Goal: Transaction & Acquisition: Purchase product/service

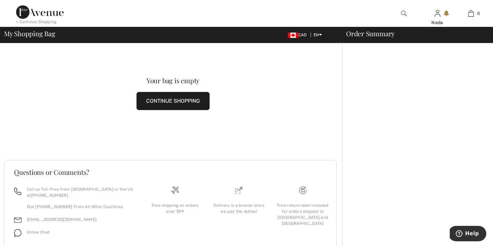
click at [48, 21] on div "< Continue Shopping" at bounding box center [36, 22] width 41 height 6
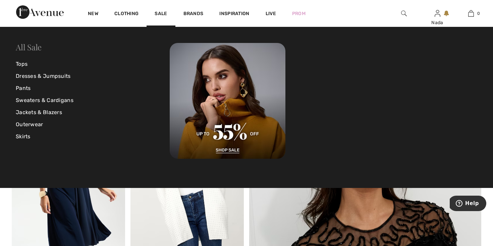
click at [29, 49] on link "All Sale" at bounding box center [29, 47] width 26 height 11
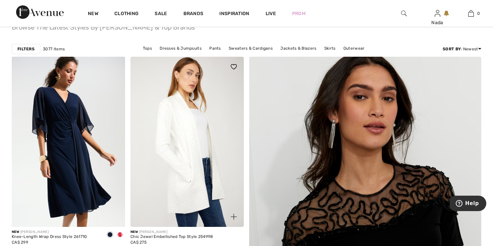
scroll to position [45, 0]
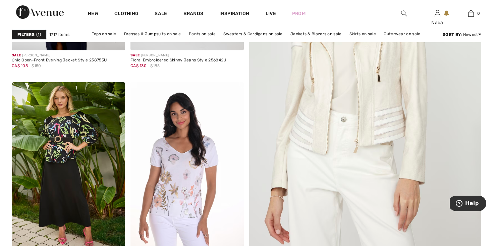
scroll to position [277, 0]
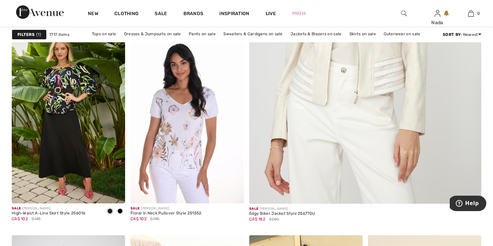
click at [96, 143] on img at bounding box center [68, 118] width 113 height 170
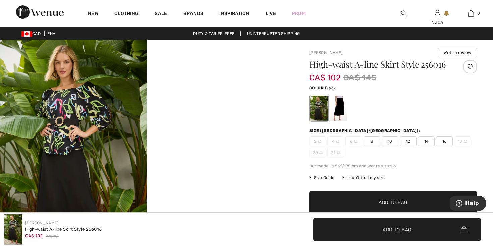
click at [389, 139] on span "10" at bounding box center [390, 141] width 17 height 10
click at [379, 199] on span "Add to Bag" at bounding box center [393, 202] width 29 height 7
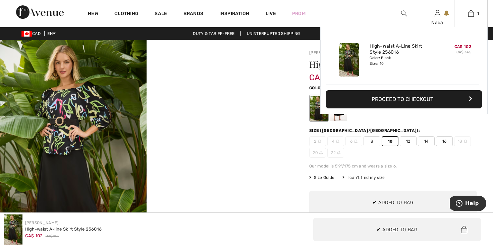
click at [418, 98] on button "Proceed to Checkout" at bounding box center [404, 99] width 156 height 18
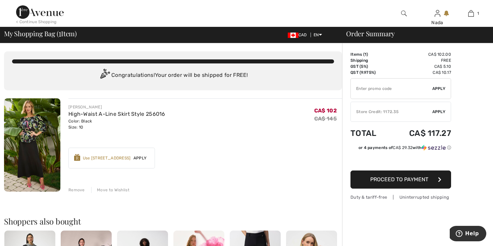
click at [399, 90] on input "TEXT" at bounding box center [392, 88] width 82 height 20
click at [384, 86] on input "TEXT" at bounding box center [392, 88] width 82 height 20
type input "SALEAVENUE"
click at [442, 90] on span "Apply" at bounding box center [438, 89] width 13 height 6
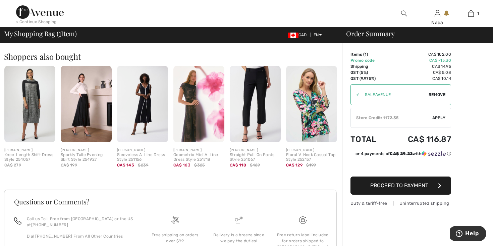
scroll to position [160, 0]
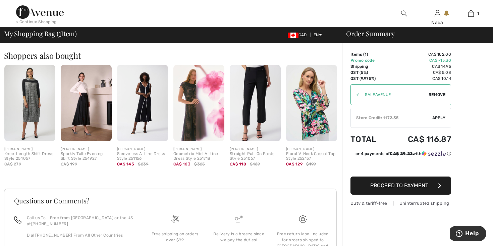
click at [145, 112] on img at bounding box center [142, 103] width 51 height 76
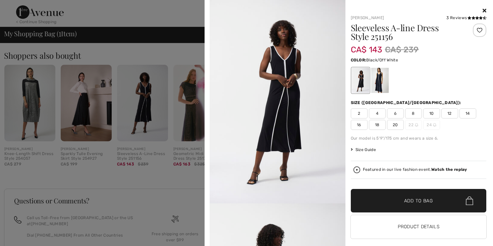
click at [394, 116] on span "6" at bounding box center [395, 113] width 17 height 10
click at [393, 205] on span "✔ Added to Bag Add to Bag" at bounding box center [419, 200] width 136 height 23
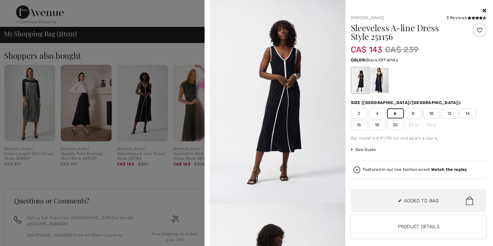
scroll to position [21, 0]
click at [484, 10] on icon at bounding box center [485, 10] width 4 height 5
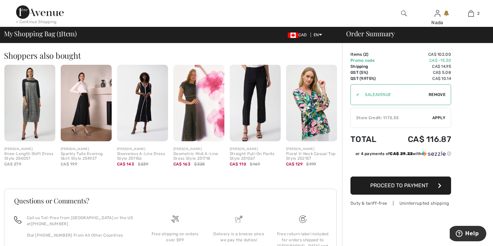
scroll to position [0, 0]
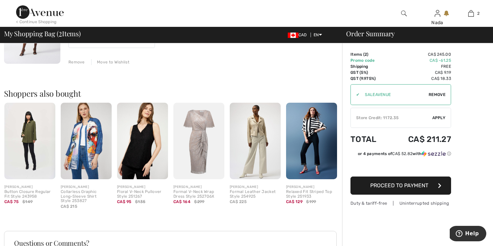
scroll to position [223, 0]
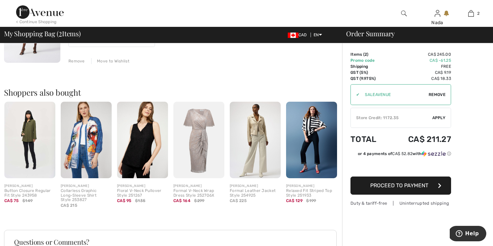
click at [128, 154] on img at bounding box center [142, 140] width 51 height 76
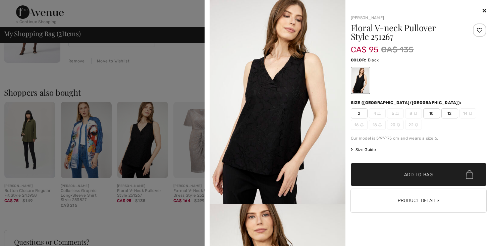
click at [434, 115] on span "10" at bounding box center [431, 113] width 17 height 10
click at [418, 176] on span "Add to Bag" at bounding box center [418, 174] width 29 height 7
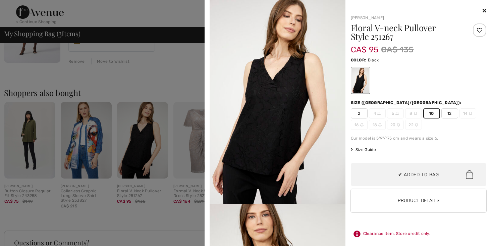
scroll to position [73, 0]
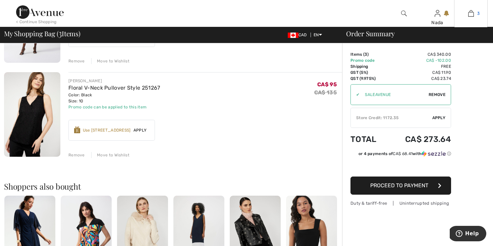
click at [485, 11] on link "3" at bounding box center [471, 13] width 33 height 8
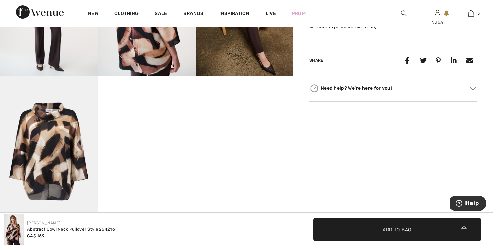
scroll to position [361, 0]
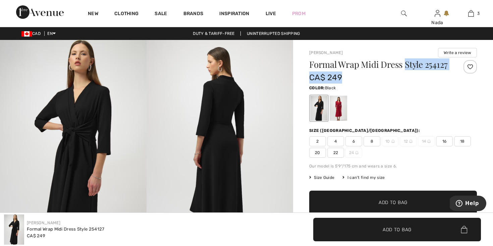
drag, startPoint x: 450, startPoint y: 66, endPoint x: 405, endPoint y: 66, distance: 44.3
click at [405, 66] on div "Formal Wrap Midi Dress Style 254127 CA$ 249" at bounding box center [393, 71] width 168 height 23
click at [405, 66] on h1 "Formal Wrap Midi Dress Style 254127" at bounding box center [379, 64] width 140 height 9
drag, startPoint x: 404, startPoint y: 64, endPoint x: 445, endPoint y: 67, distance: 41.7
click at [445, 67] on h1 "Formal Wrap Midi Dress Style 254127" at bounding box center [379, 64] width 140 height 9
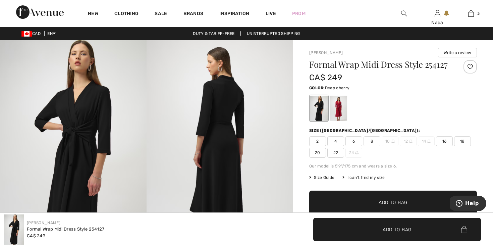
click at [338, 105] on div at bounding box center [338, 108] width 17 height 25
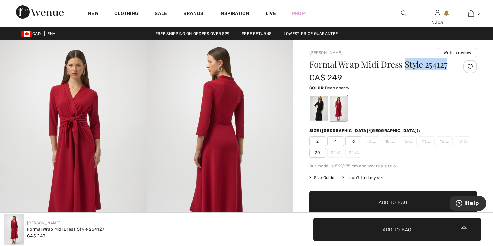
drag, startPoint x: 407, startPoint y: 65, endPoint x: 448, endPoint y: 66, distance: 41.3
click at [448, 66] on h1 "Formal Wrap Midi Dress Style 254127" at bounding box center [379, 64] width 140 height 9
copy h1 "Style 254127"
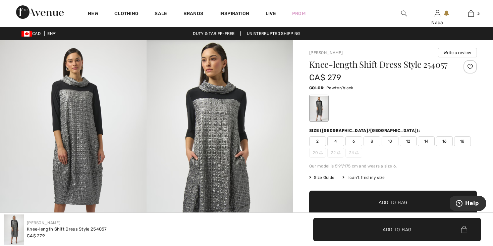
click at [436, 67] on h1 "Knee-length Shift Dress Style 254057" at bounding box center [379, 64] width 140 height 9
copy h1 "254057"
